Goal: Find specific page/section: Find specific page/section

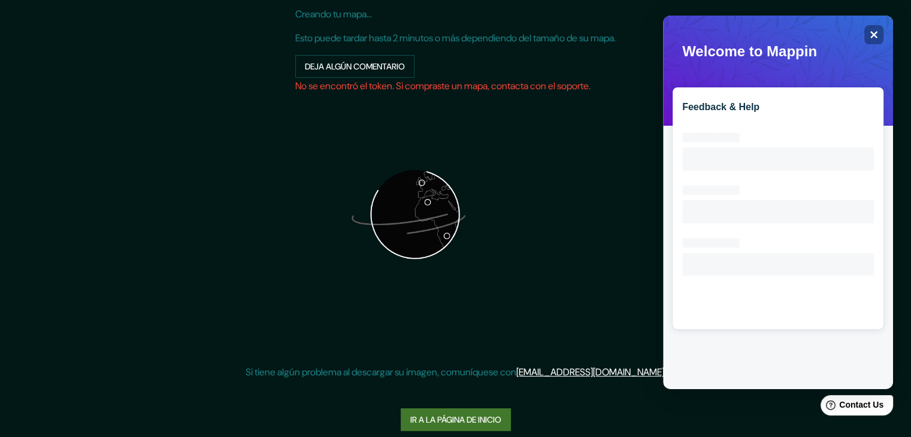
scroll to position [132, 0]
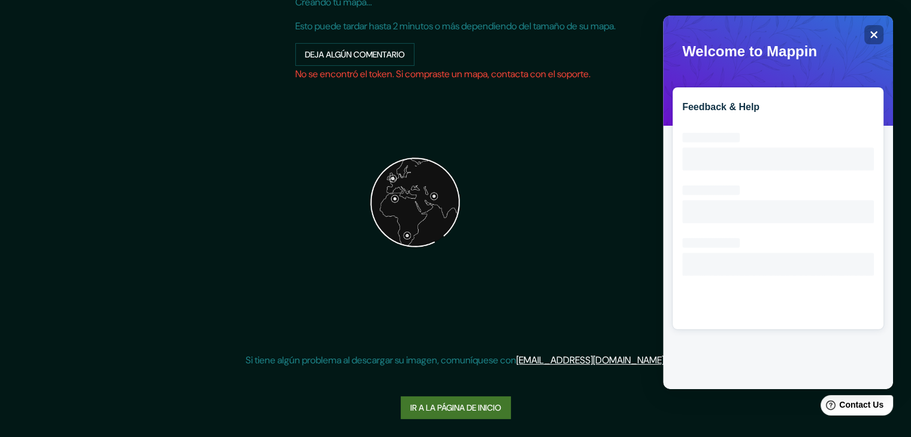
click at [462, 414] on link "Ir a la página de inicio" at bounding box center [456, 407] width 110 height 23
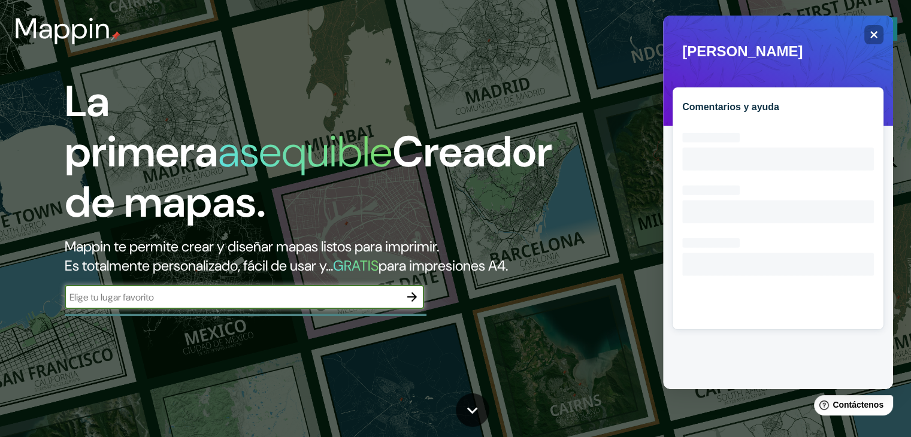
click at [213, 304] on input "text" at bounding box center [232, 297] width 335 height 14
paste input "Sierre, en el cantón [GEOGRAPHIC_DATA], [GEOGRAPHIC_DATA]."
type input "Sierre, en el cantón [GEOGRAPHIC_DATA], [GEOGRAPHIC_DATA]."
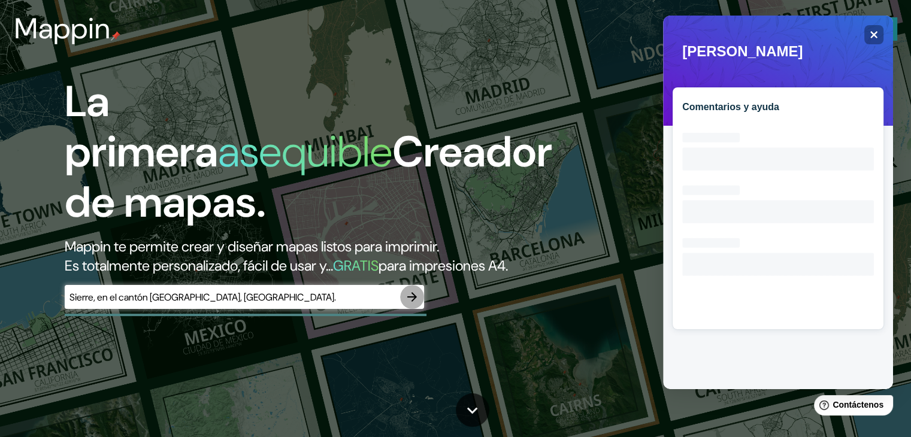
click at [412, 304] on icon "button" at bounding box center [412, 297] width 14 height 14
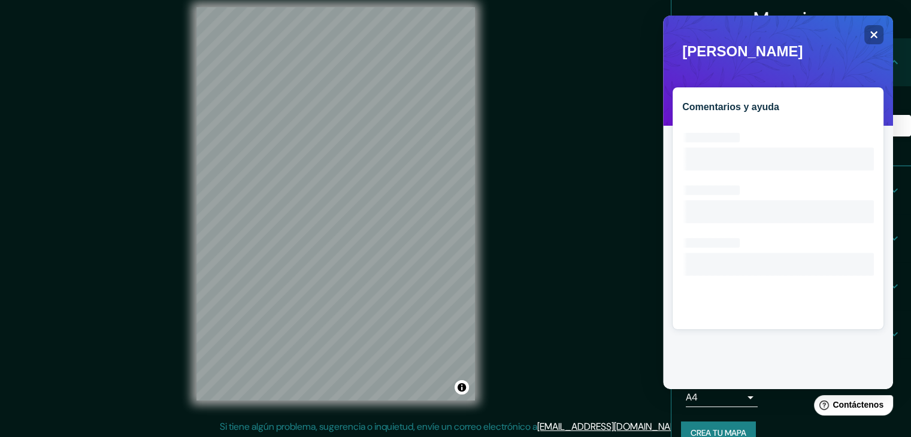
scroll to position [14, 0]
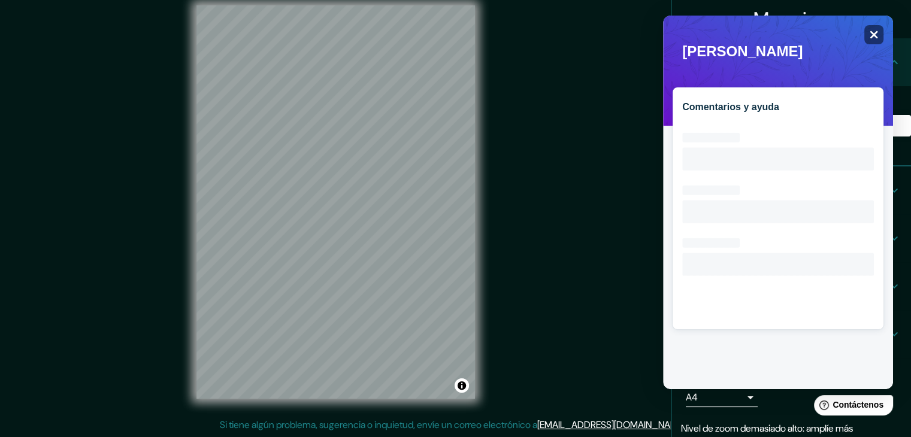
click at [870, 33] on icon "Close" at bounding box center [873, 34] width 9 height 9
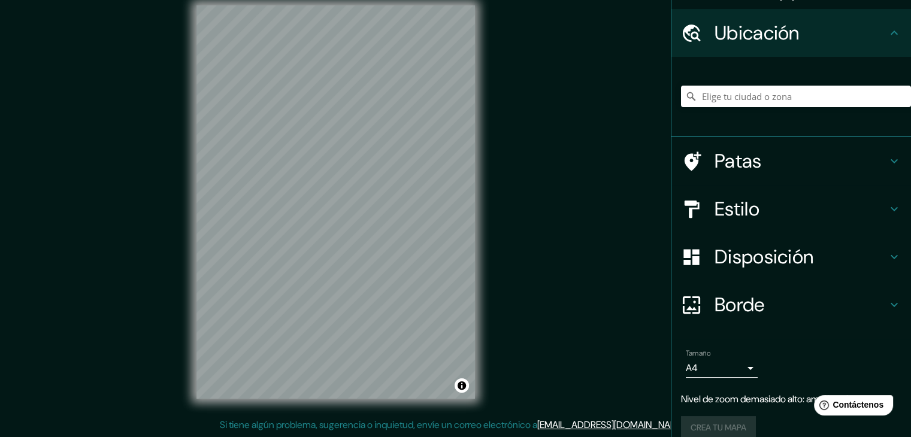
scroll to position [45, 0]
